Goal: Check status: Check status

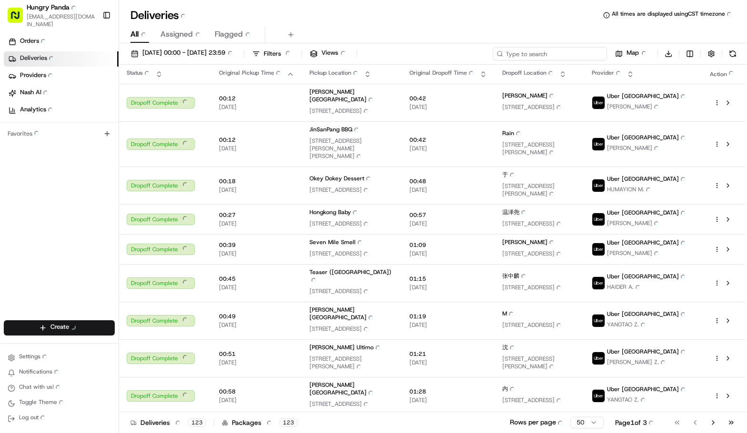
click at [566, 50] on input at bounding box center [550, 53] width 114 height 13
paste input "5531613865359787951970"
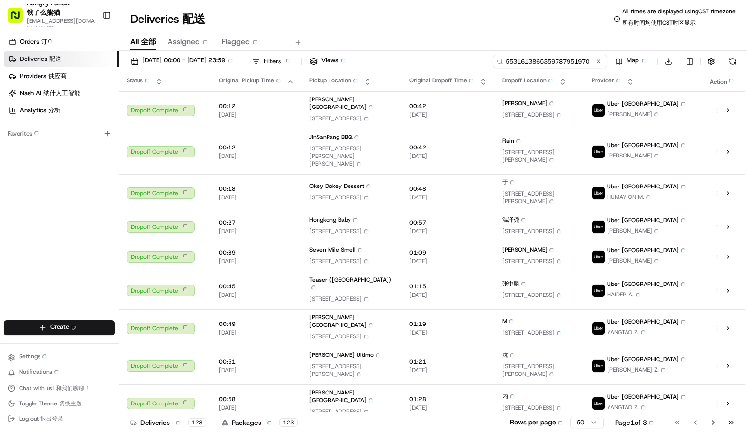
type input "5531613865359787951970"
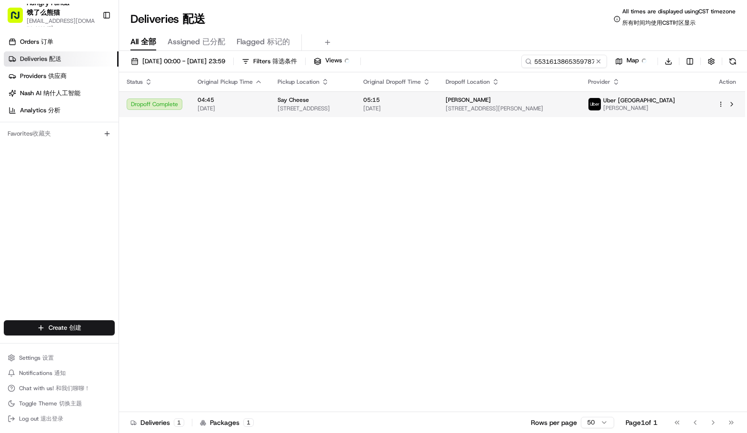
click at [675, 105] on span "[PERSON_NAME]" at bounding box center [639, 108] width 72 height 8
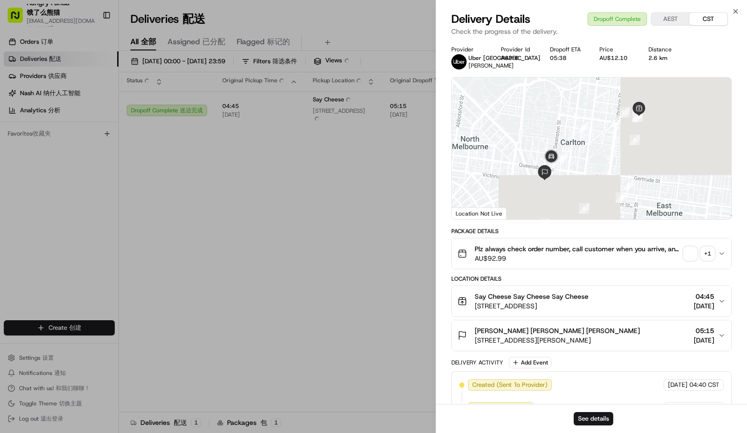
click at [690, 253] on span "button" at bounding box center [690, 253] width 13 height 13
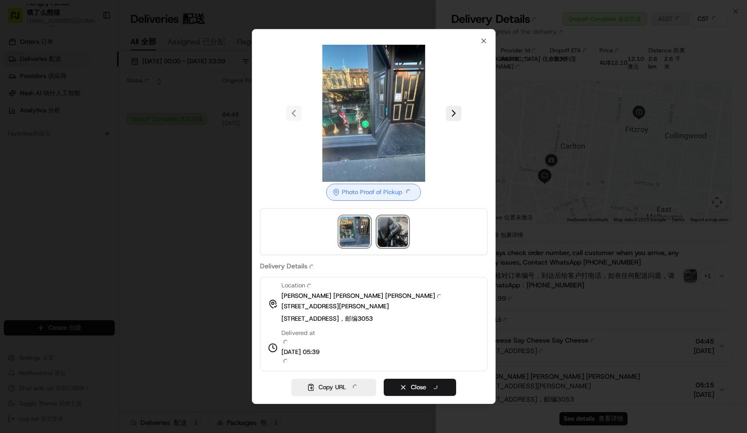
click at [392, 230] on img at bounding box center [393, 232] width 30 height 30
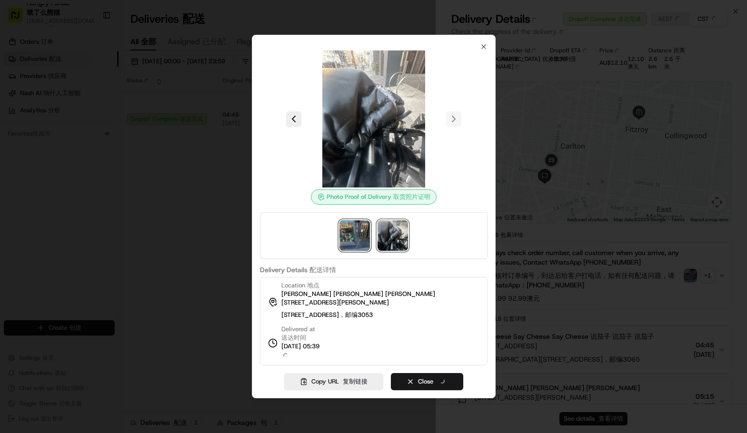
click at [349, 228] on img at bounding box center [355, 236] width 30 height 30
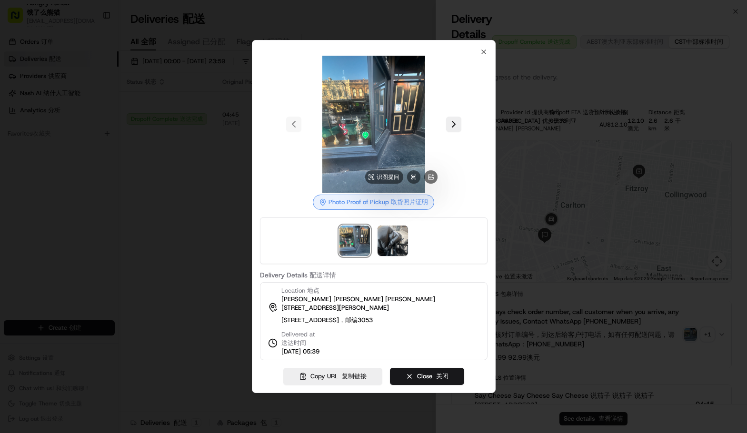
click at [372, 114] on img at bounding box center [373, 124] width 137 height 137
click at [480, 50] on icon "button" at bounding box center [484, 52] width 8 height 8
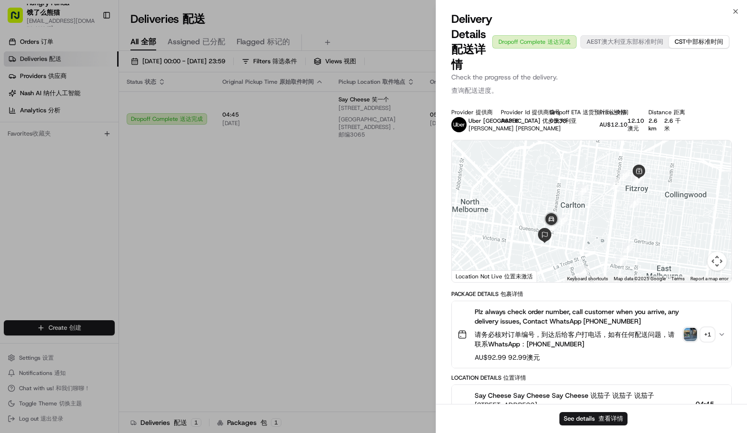
click at [604, 16] on div "Delivery Details Delivery Details 配送详情 Dropoff Complete Dropoff Complete 送达完成 A…" at bounding box center [591, 41] width 281 height 61
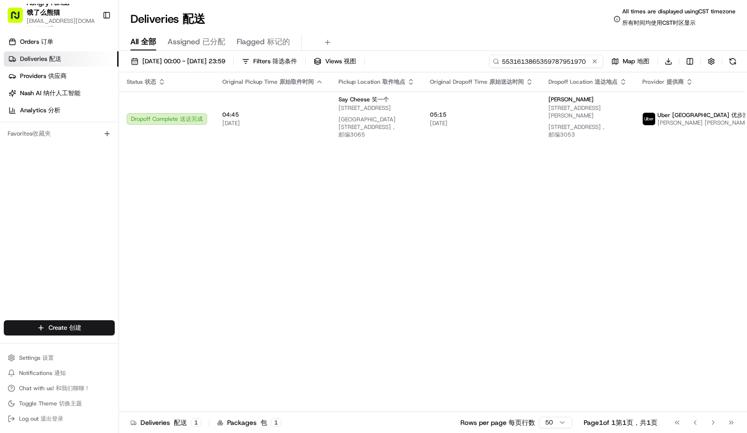
click at [572, 60] on input "5531613865359787951970" at bounding box center [546, 61] width 114 height 13
paste input "4046641505150703891777"
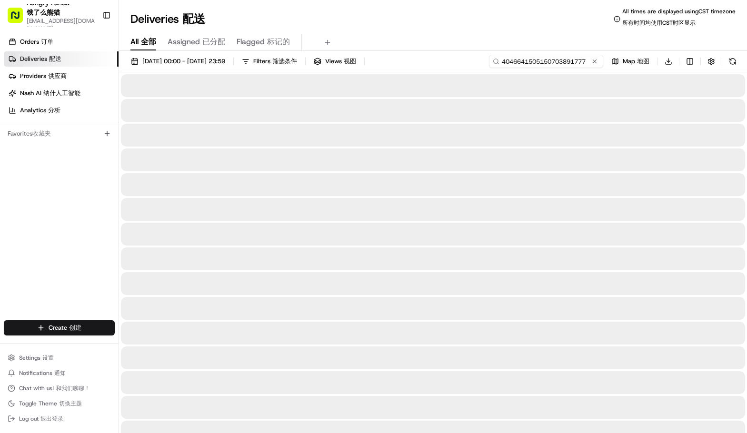
type input "4046641505150703891777"
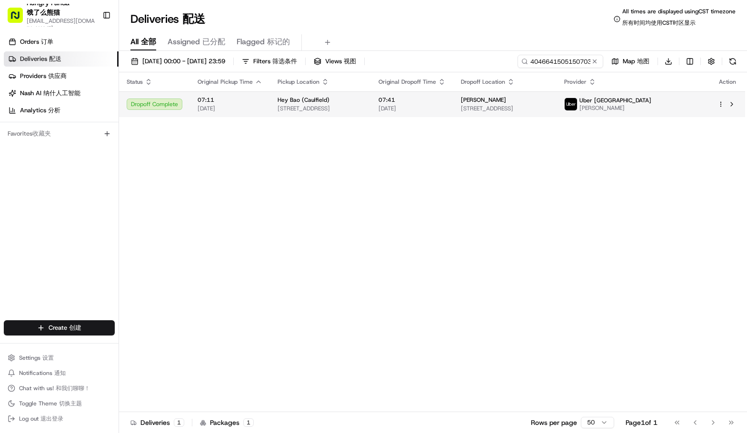
click at [652, 101] on span "Uber [GEOGRAPHIC_DATA]" at bounding box center [616, 101] width 72 height 8
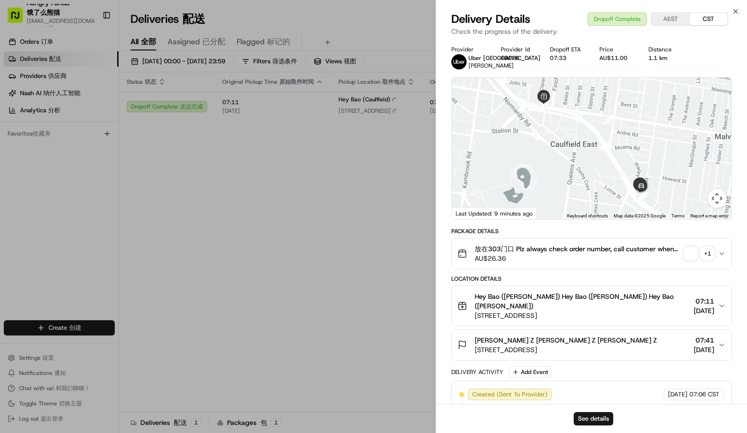
click at [706, 252] on div "+ 1" at bounding box center [707, 253] width 13 height 13
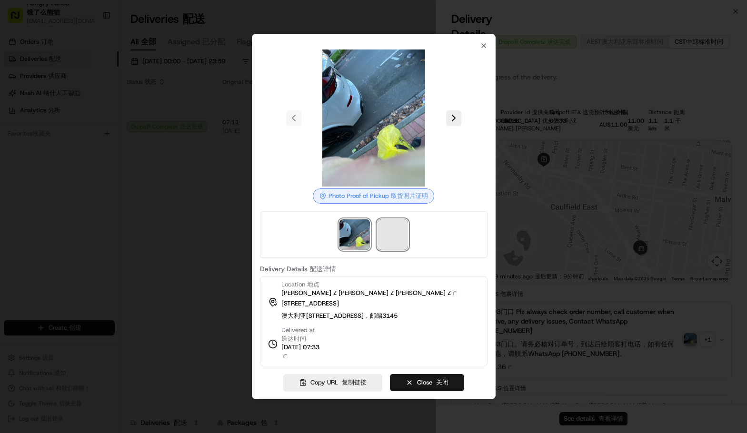
click at [388, 243] on span at bounding box center [393, 235] width 30 height 30
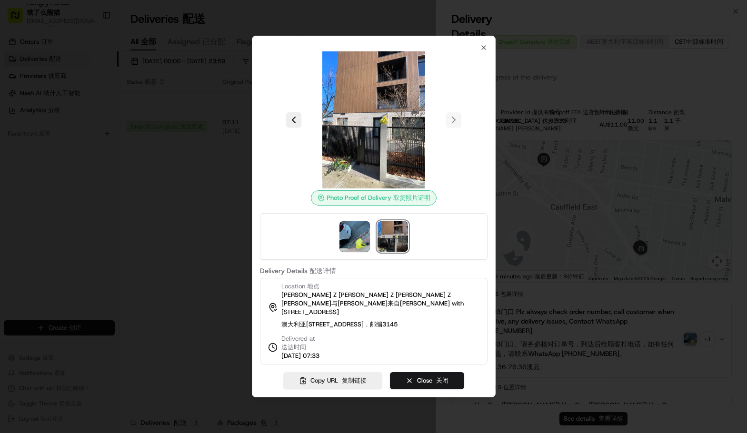
drag, startPoint x: 707, startPoint y: 204, endPoint x: 643, endPoint y: 198, distance: 64.5
click at [707, 204] on div at bounding box center [373, 216] width 747 height 433
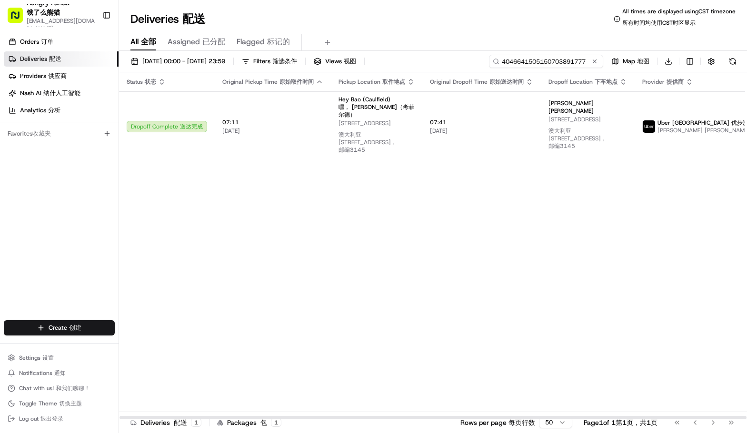
click at [570, 57] on input "4046641505150703891777" at bounding box center [546, 61] width 114 height 13
drag, startPoint x: 486, startPoint y: 201, endPoint x: 353, endPoint y: 177, distance: 135.2
click at [485, 201] on div "Status Status 状态 Original Pickup Time Original Pickup Time 原始取件时间 Pickup Locati…" at bounding box center [468, 246] width 698 height 348
click at [558, 69] on div "[DATE] 00:00 - [DATE] 23:59 [DATE] 00:00 - [DATE] 23:59 20/08/202500:00-20/08/2…" at bounding box center [433, 64] width 628 height 18
click at [559, 63] on input "4046641505150703891777" at bounding box center [546, 61] width 114 height 13
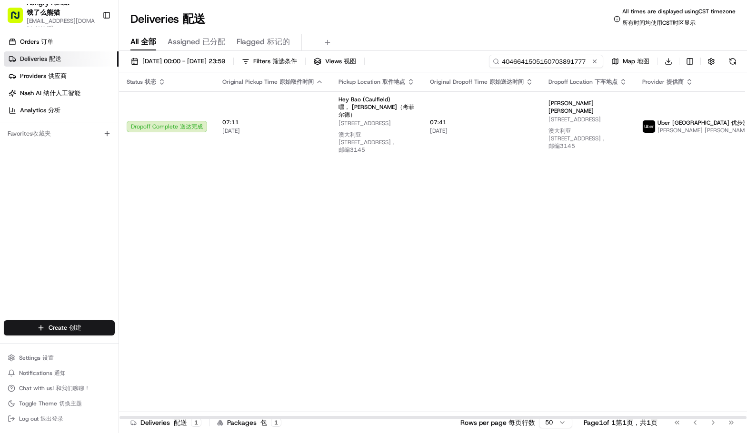
click at [559, 63] on input "4046641505150703891777" at bounding box center [546, 61] width 114 height 13
paste input "360163942535478672499"
type input "360163942535478672499"
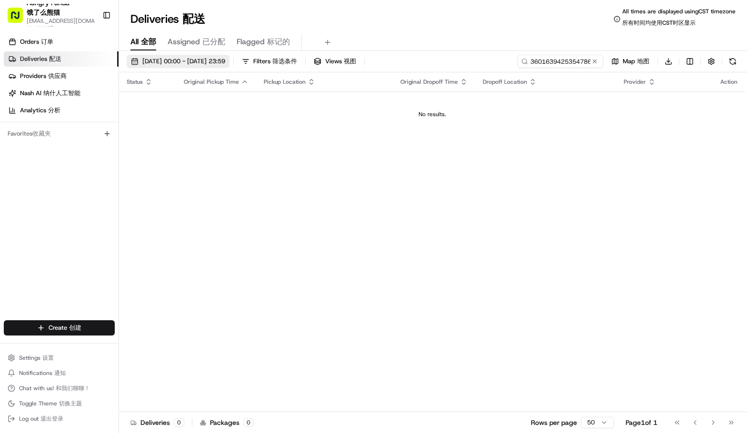
drag, startPoint x: 171, startPoint y: 61, endPoint x: 175, endPoint y: 68, distance: 7.5
click at [171, 61] on span "[DATE] 00:00 - [DATE] 23:59 [DATE] 00:00 - [DATE] 23:59 20/08/202500:00-20/08/2…" at bounding box center [183, 61] width 83 height 9
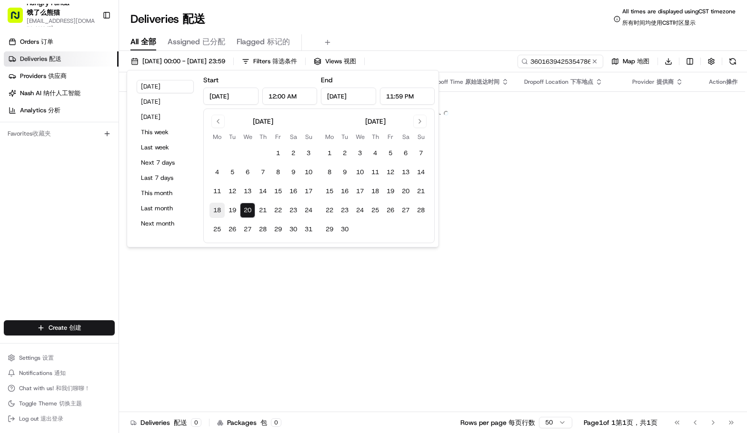
click at [212, 204] on button "18" at bounding box center [217, 210] width 15 height 15
type input "[DATE]"
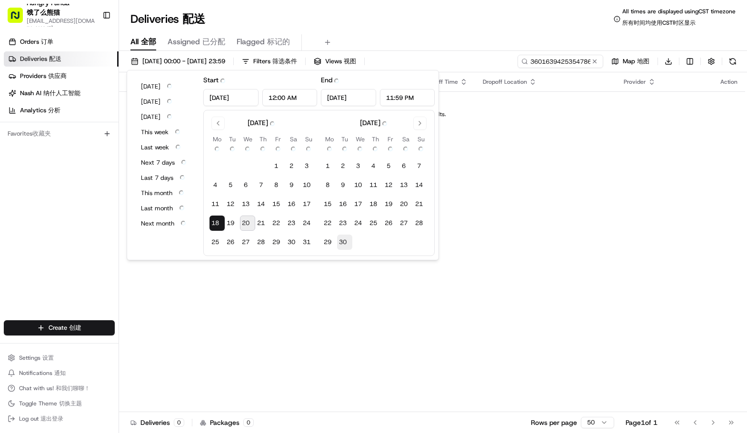
click at [341, 239] on button "30 30" at bounding box center [344, 242] width 15 height 15
type input "[DATE]"
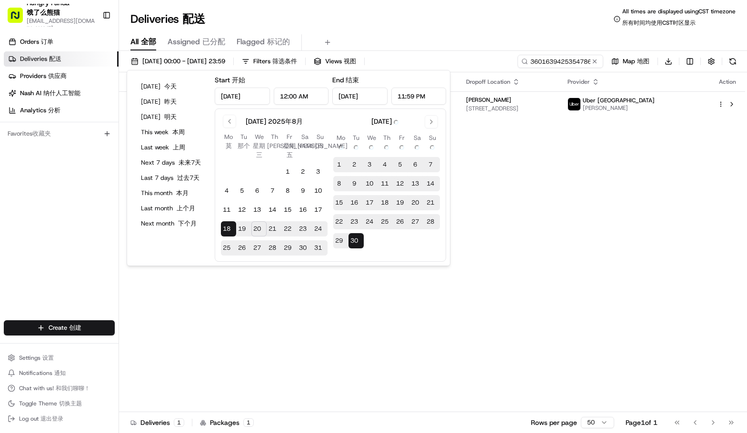
click at [442, 30] on div "Deliveries Deliveries 配送 All times are displayed using CST timezone All times a…" at bounding box center [433, 19] width 628 height 23
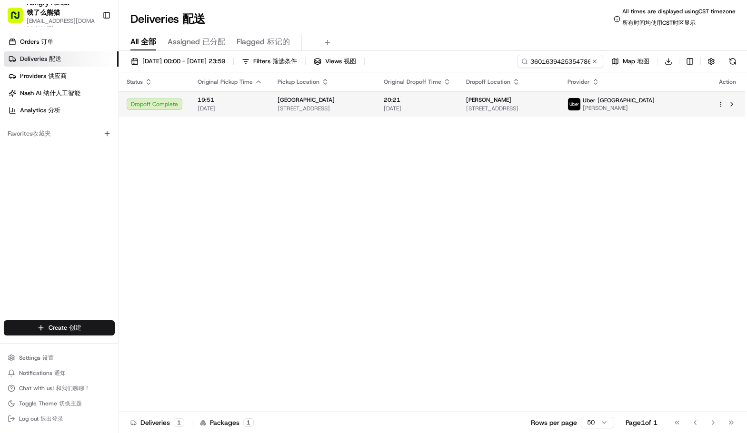
click at [655, 101] on span "Uber [GEOGRAPHIC_DATA]" at bounding box center [619, 101] width 72 height 8
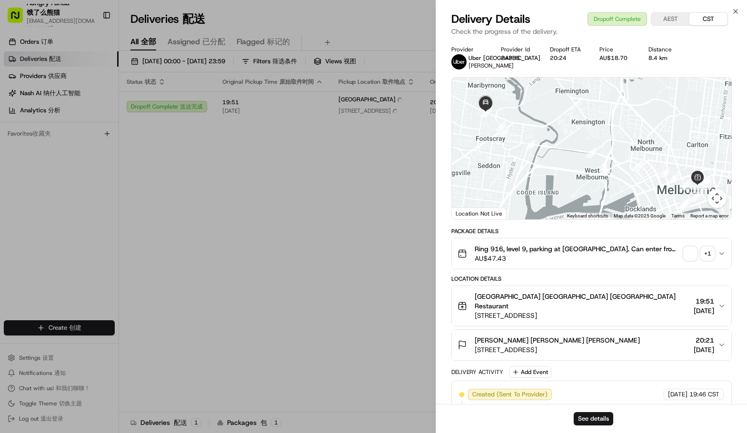
click at [707, 254] on div "+ 1" at bounding box center [707, 253] width 13 height 13
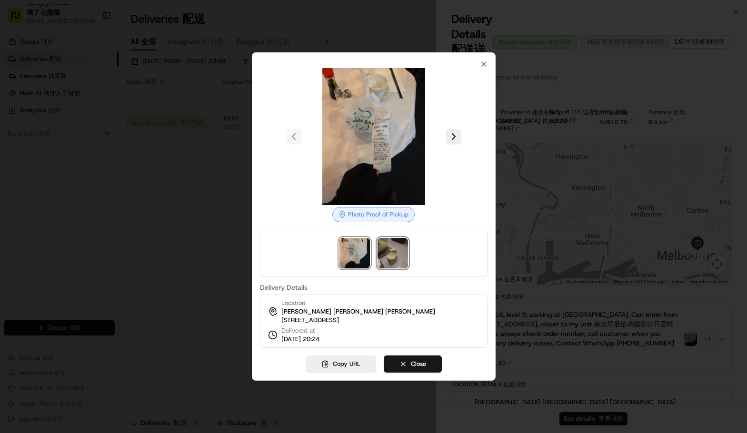
click at [407, 250] on img at bounding box center [393, 253] width 30 height 30
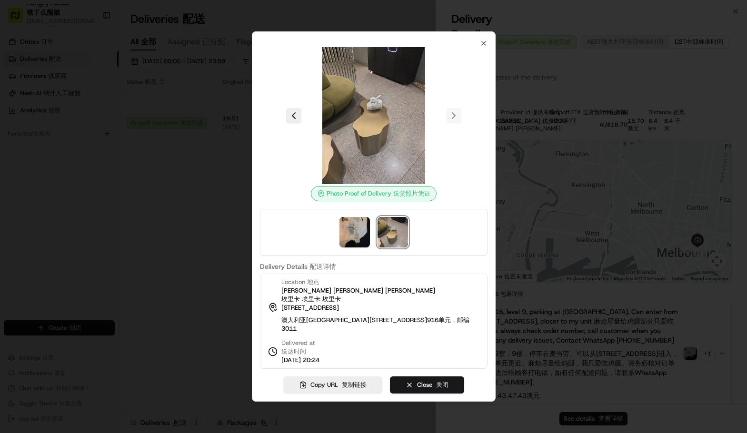
click at [206, 160] on div at bounding box center [373, 216] width 747 height 433
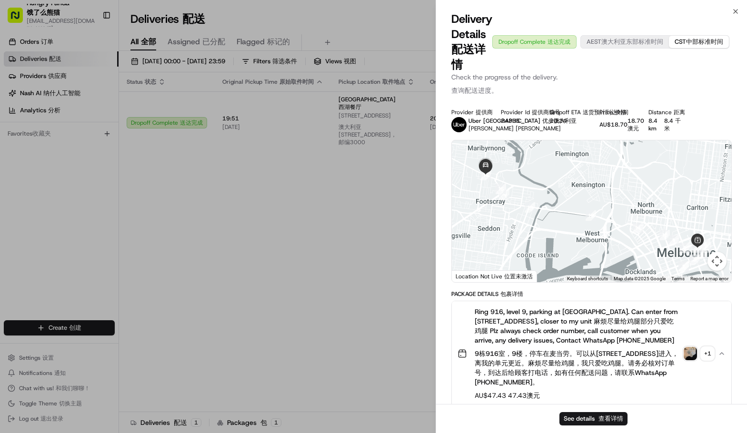
drag, startPoint x: 654, startPoint y: 97, endPoint x: 602, endPoint y: 96, distance: 51.5
click at [654, 97] on p "Check the progress of the delivery. Check the progress of the delivery. 查询配送进度。" at bounding box center [591, 85] width 281 height 27
